Goal: Information Seeking & Learning: Learn about a topic

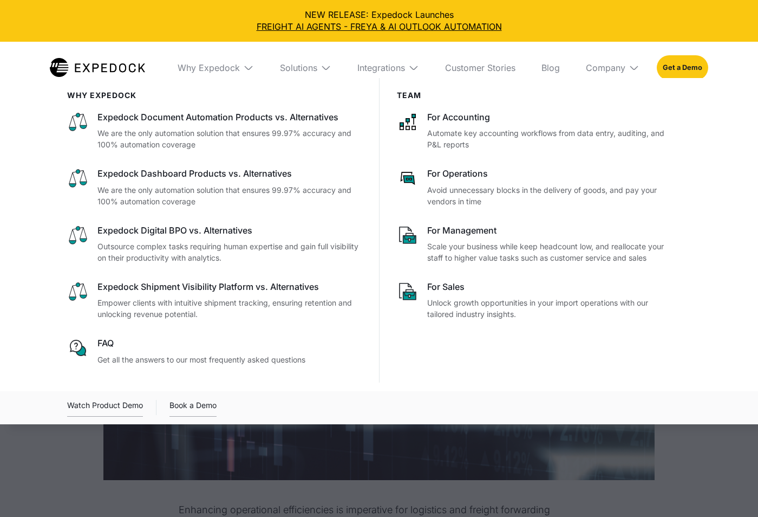
select select
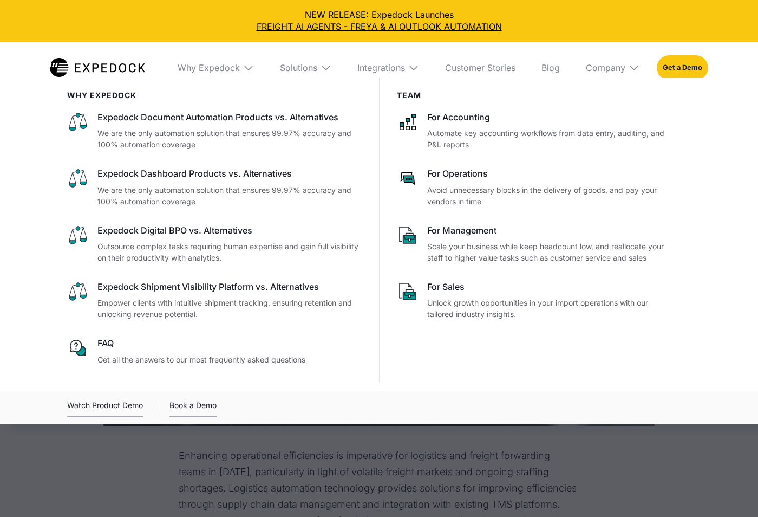
click at [411, 68] on img at bounding box center [413, 67] width 11 height 11
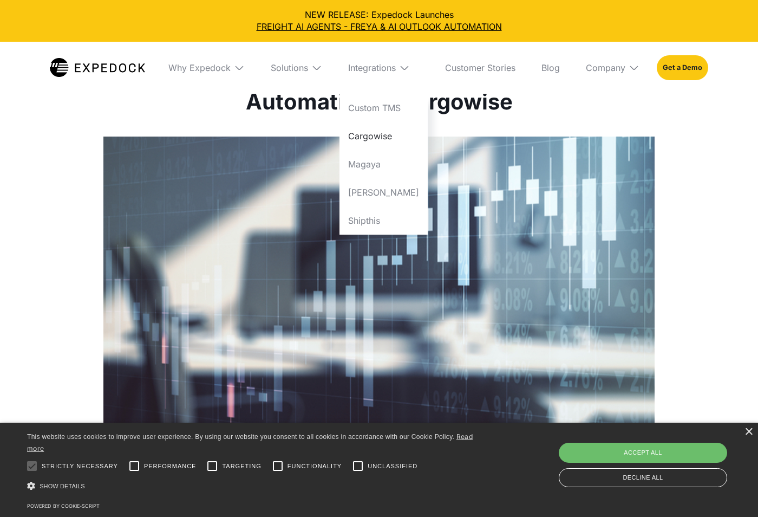
click at [392, 133] on link "Cargowise" at bounding box center [384, 136] width 88 height 28
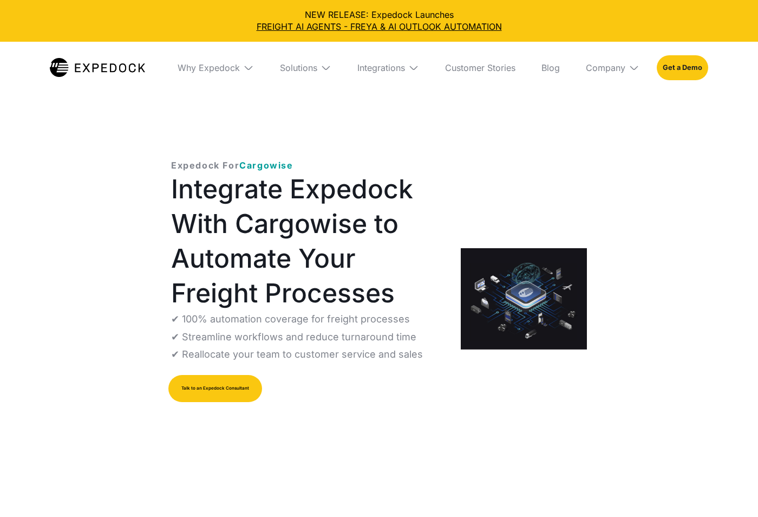
select select
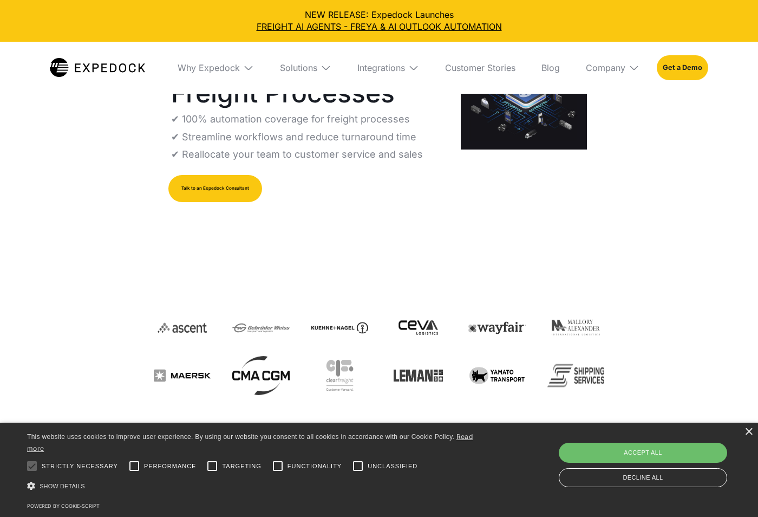
scroll to position [271, 0]
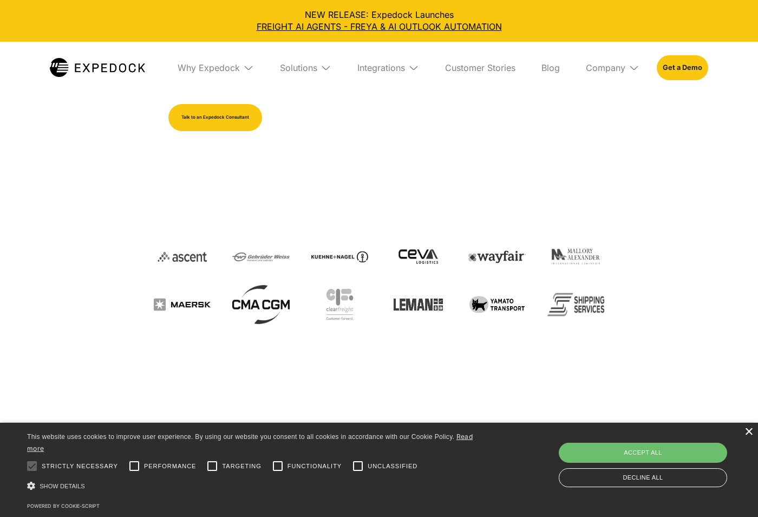
click at [747, 428] on div "×" at bounding box center [749, 432] width 8 height 8
